Goal: Task Accomplishment & Management: Manage account settings

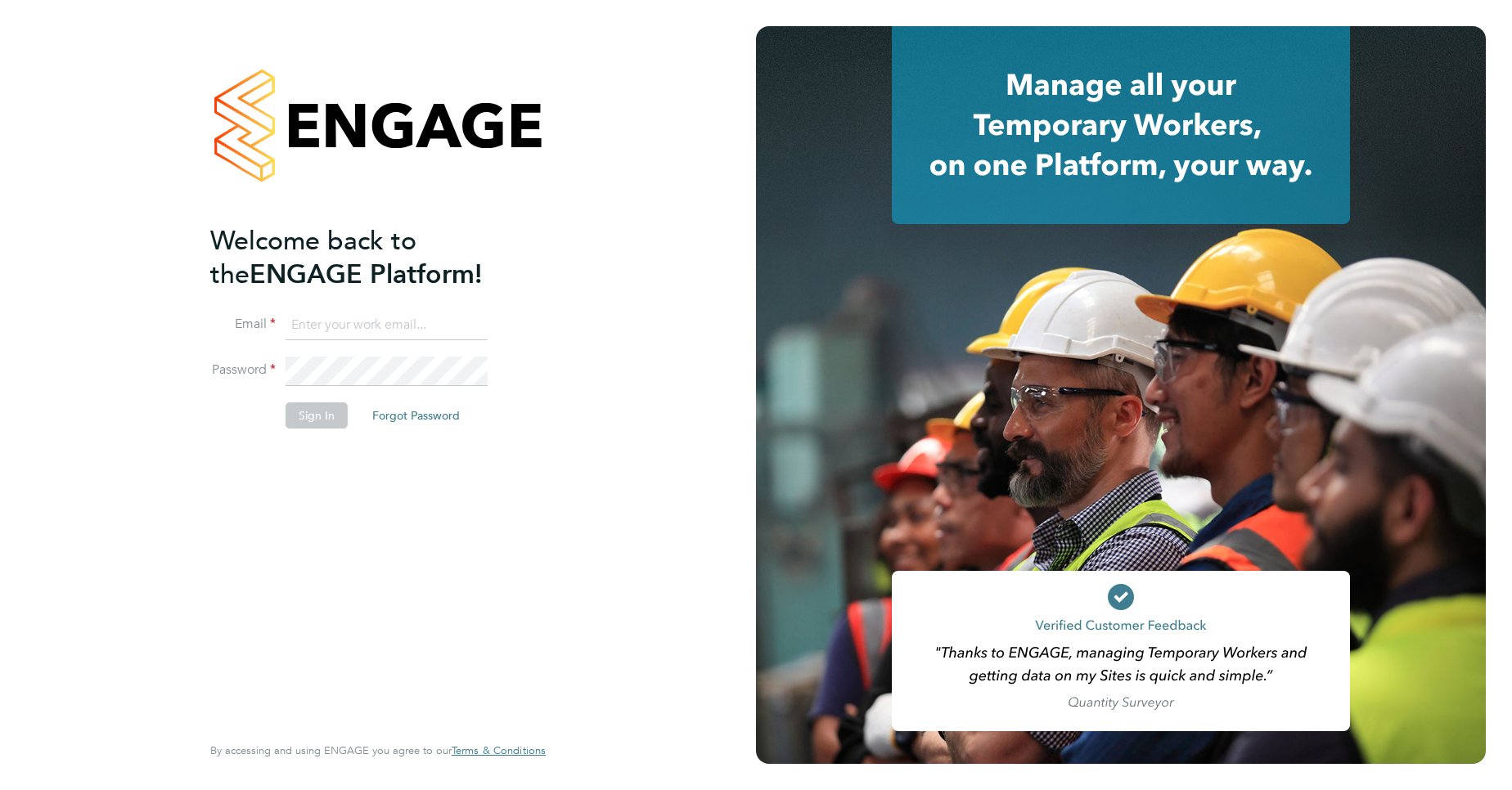
type input "[PERSON_NAME][EMAIL_ADDRESS][PERSON_NAME][DOMAIN_NAME]"
click at [325, 411] on button "Sign In" at bounding box center [317, 416] width 62 height 26
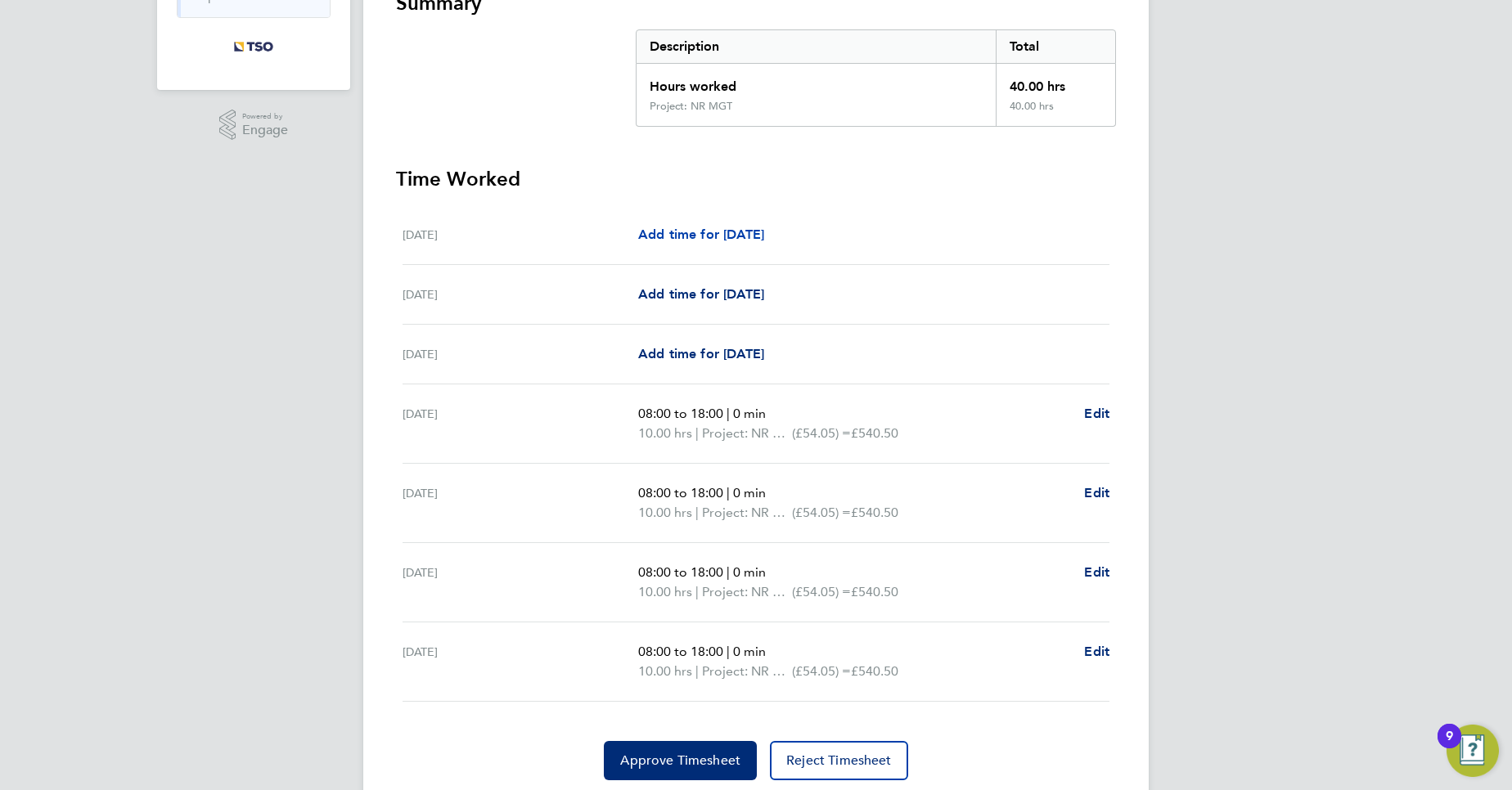
scroll to position [368, 0]
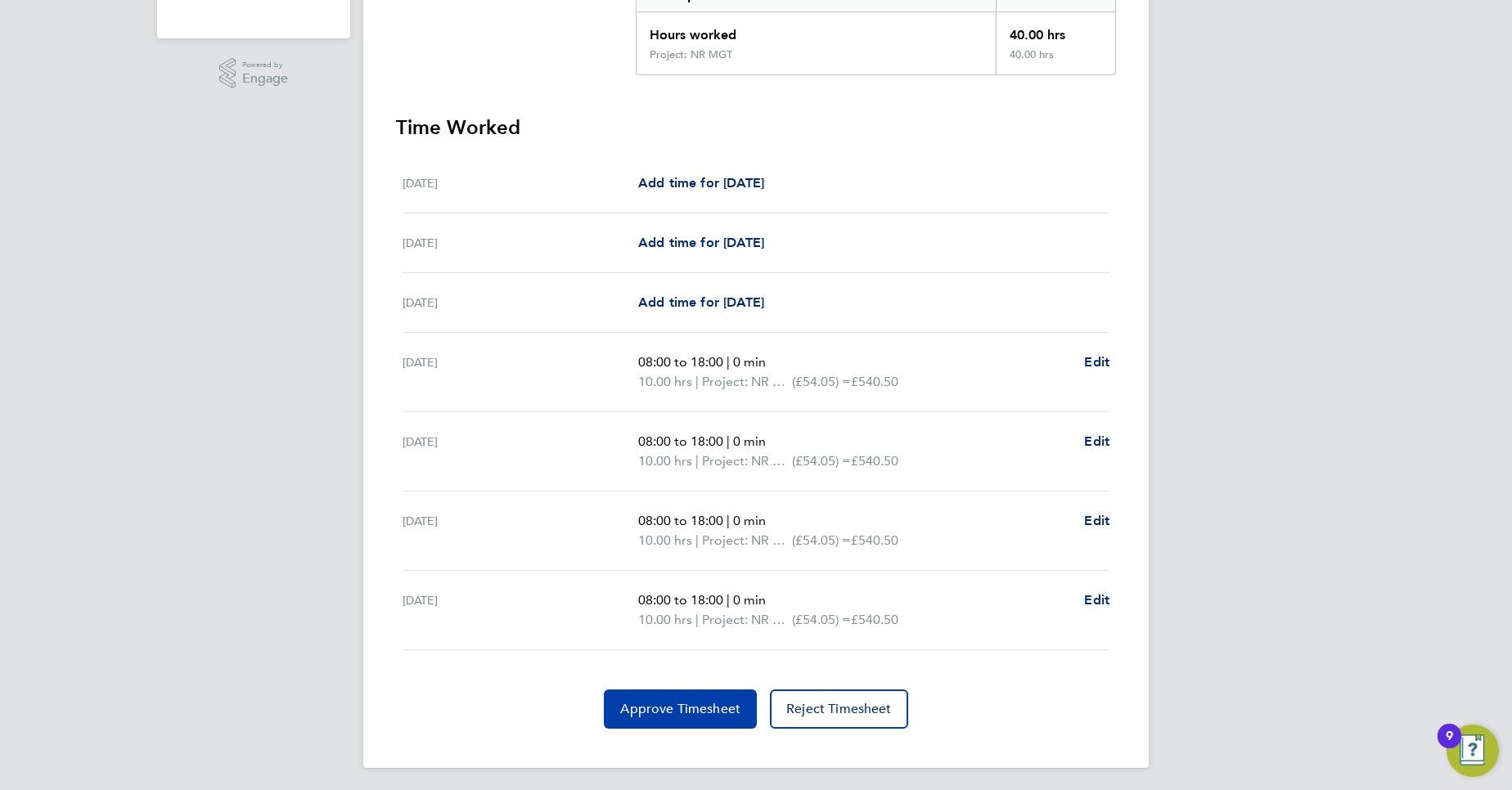
click at [697, 716] on span "Approve Timesheet" at bounding box center [680, 710] width 120 height 16
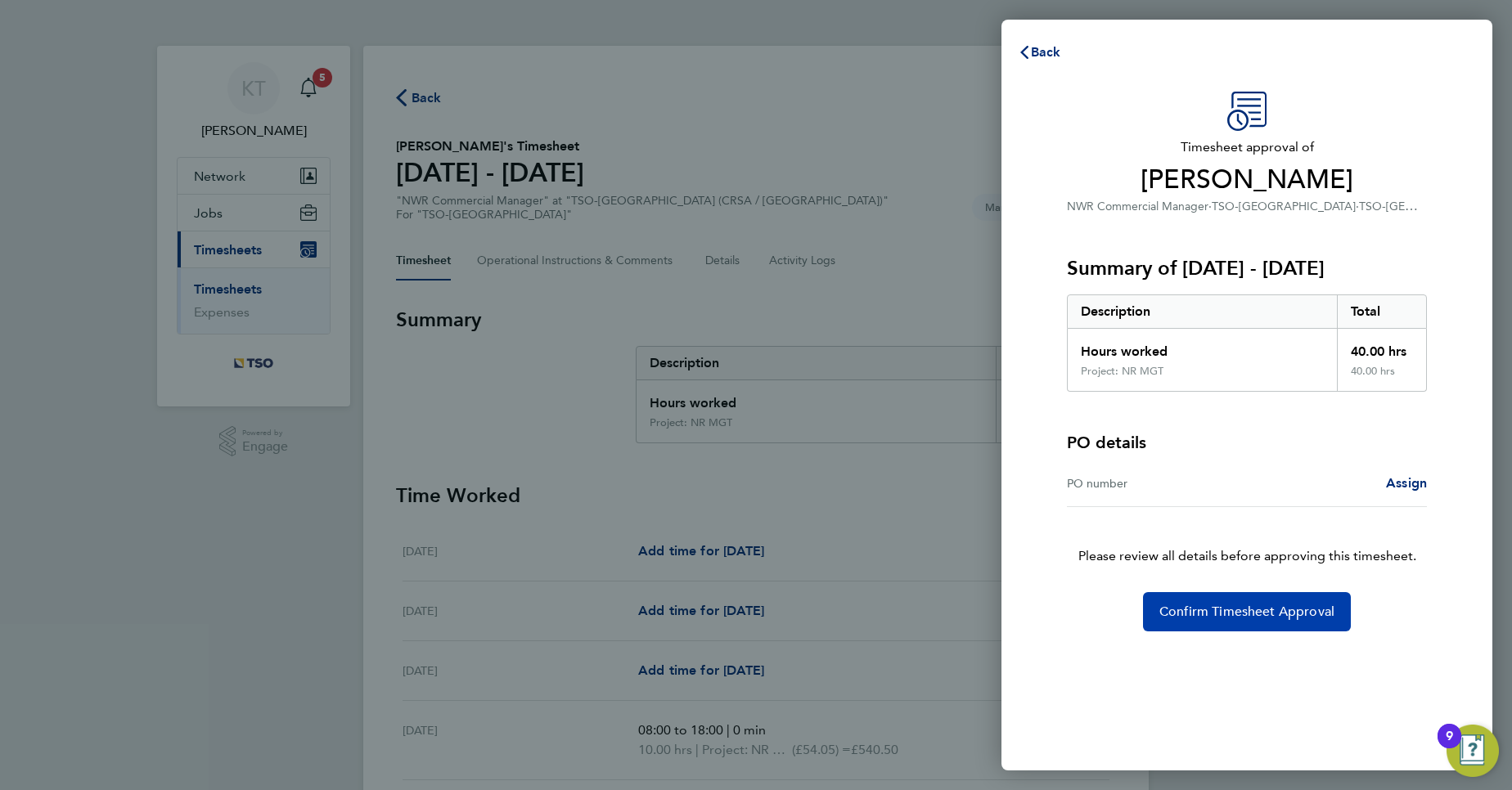
click at [1199, 615] on span "Confirm Timesheet Approval" at bounding box center [1246, 612] width 175 height 16
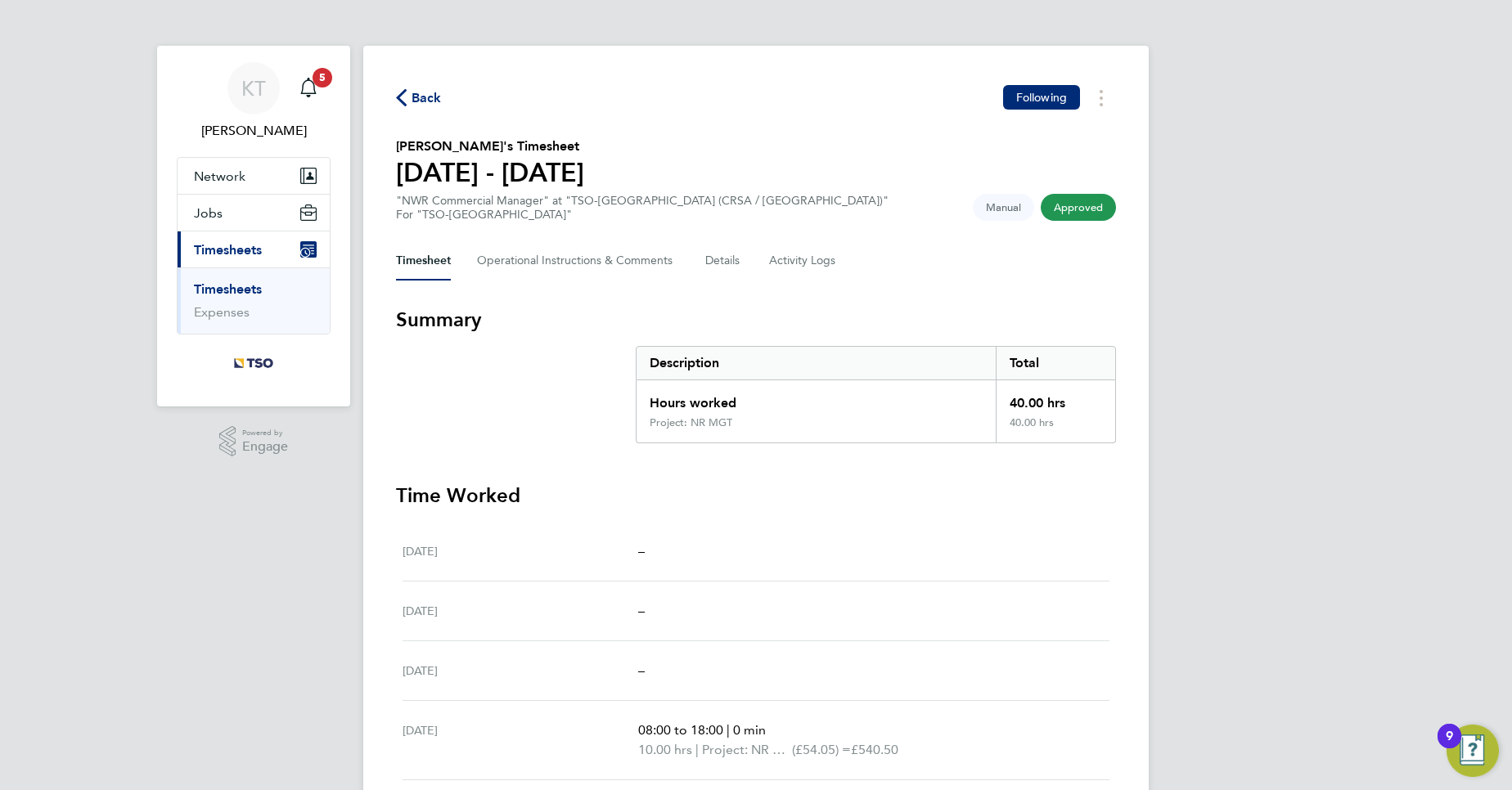
click at [250, 255] on span "Timesheets" at bounding box center [227, 250] width 68 height 16
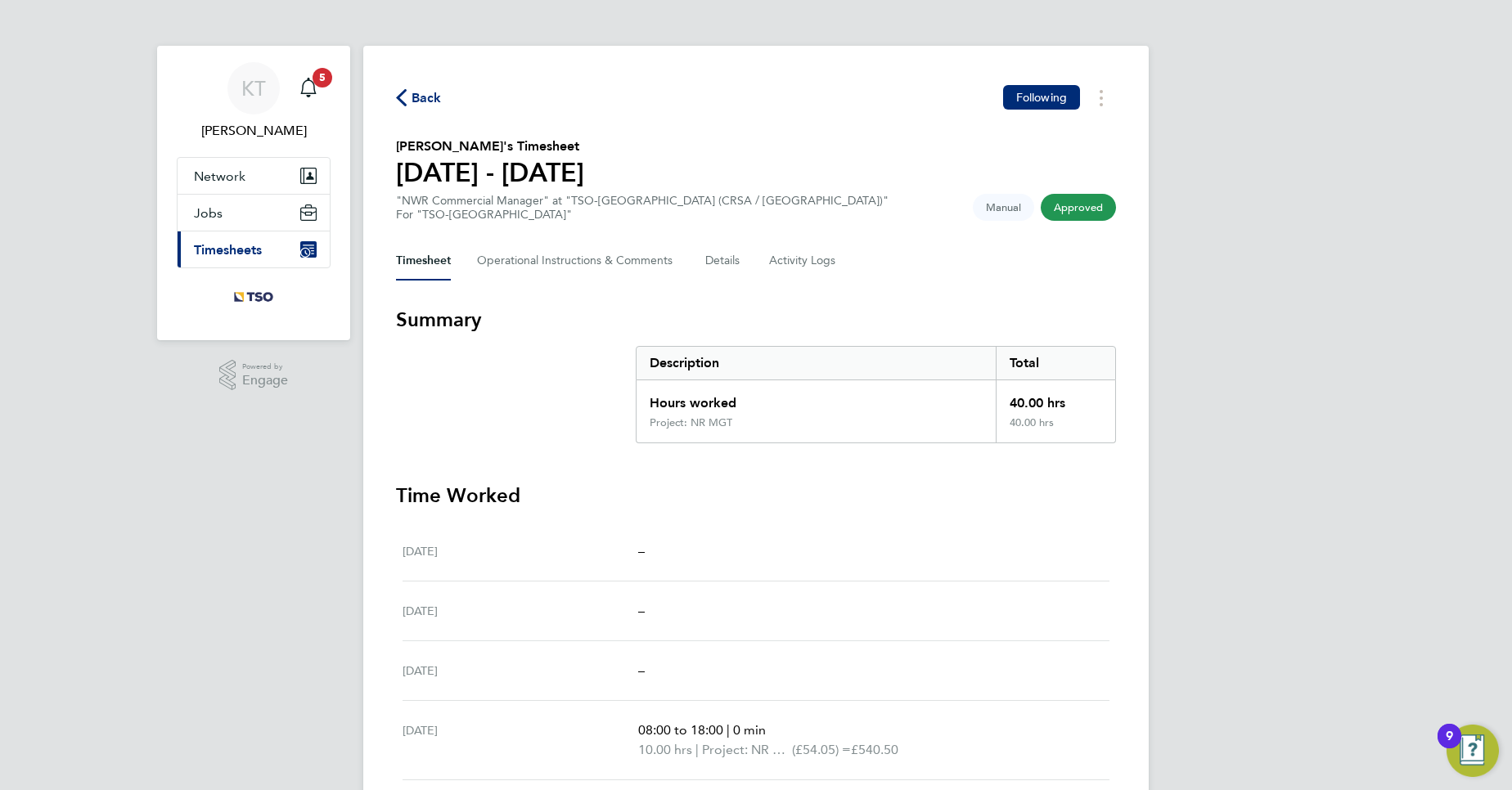
click at [250, 255] on span "Timesheets" at bounding box center [227, 250] width 68 height 16
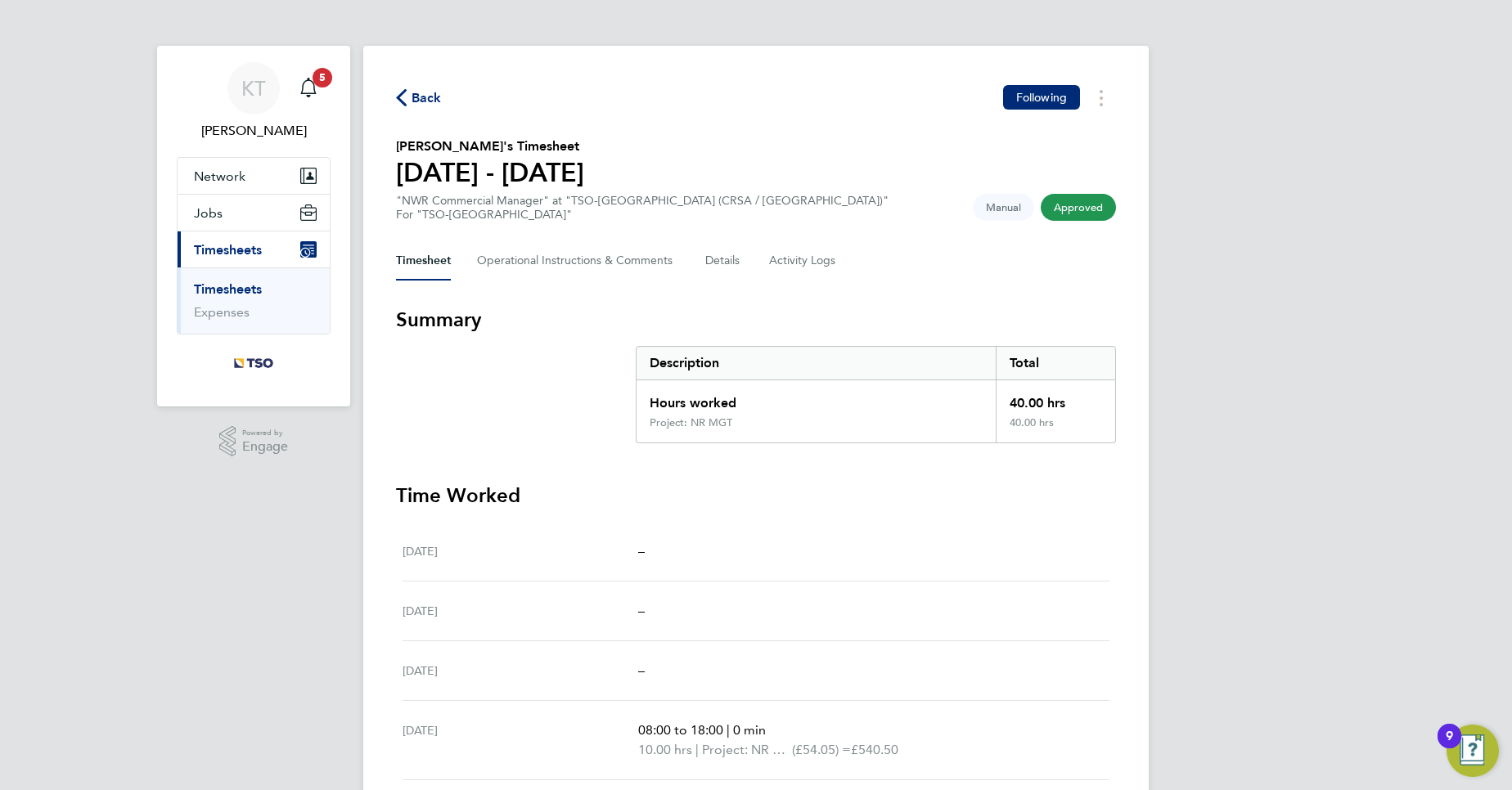
click at [246, 296] on link "Timesheets" at bounding box center [227, 289] width 68 height 16
